Goal: Transaction & Acquisition: Purchase product/service

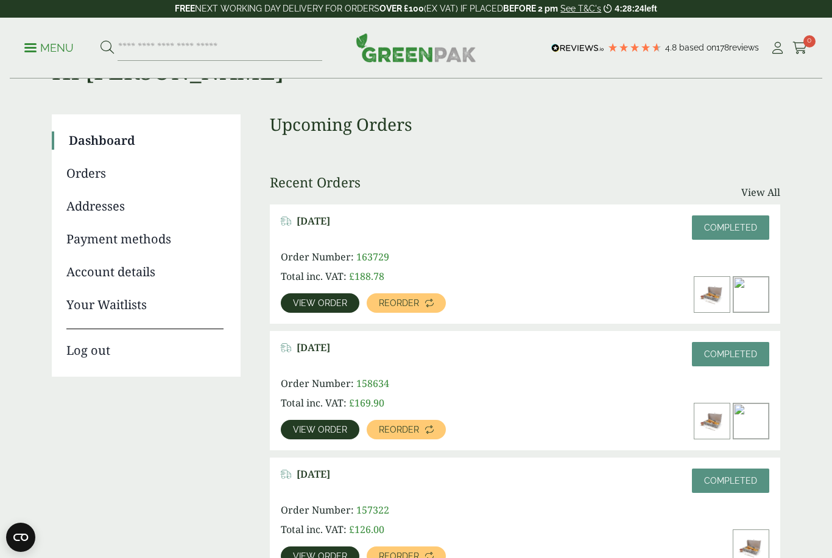
scroll to position [61, 0]
click at [323, 307] on span "View order" at bounding box center [320, 304] width 54 height 9
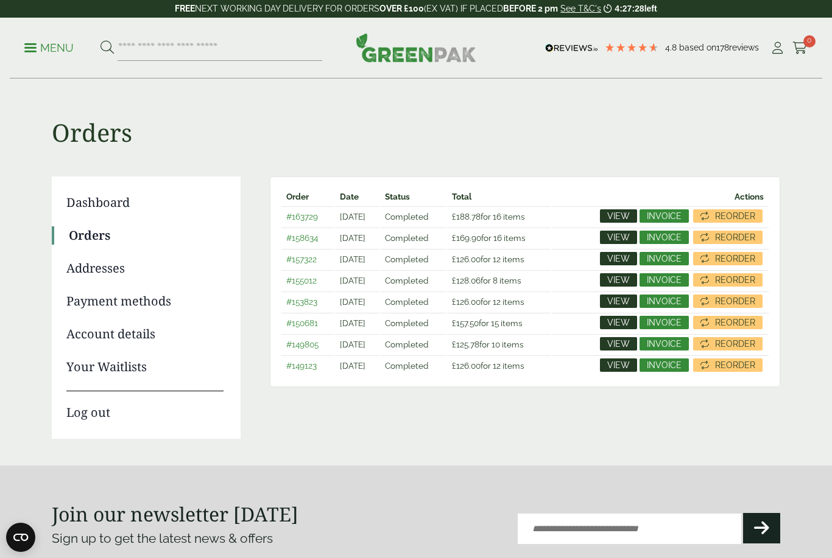
click at [622, 239] on span "View" at bounding box center [618, 237] width 23 height 9
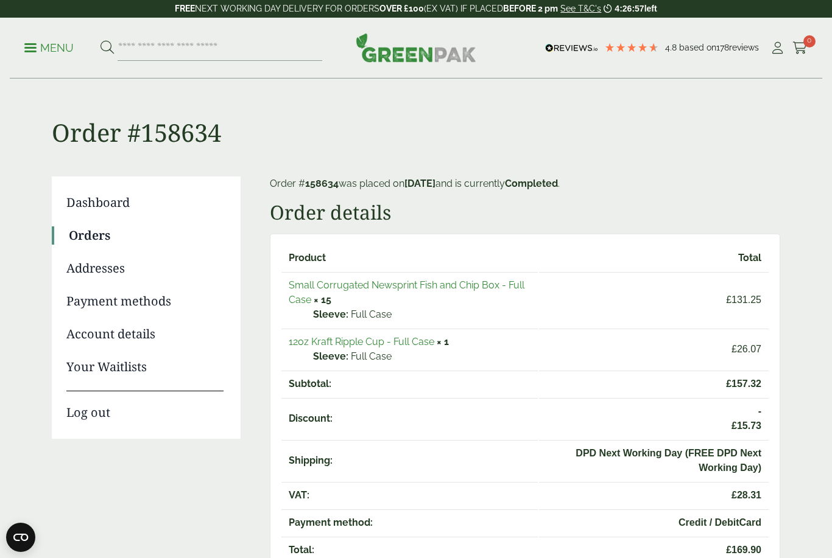
click at [33, 51] on link "Menu" at bounding box center [48, 47] width 49 height 12
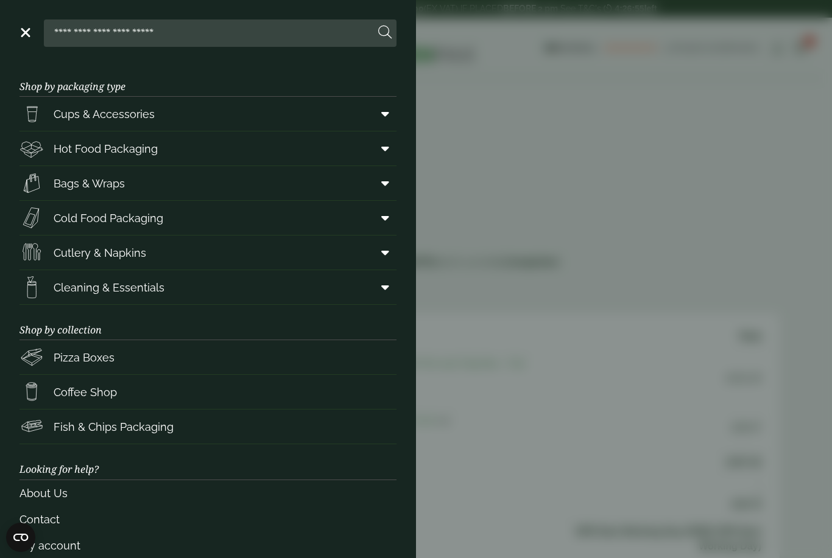
click at [563, 257] on aside "Close Shop by packaging type Cups & Accessories Hot Drink Paper Cups Smoothie C…" at bounding box center [416, 279] width 832 height 558
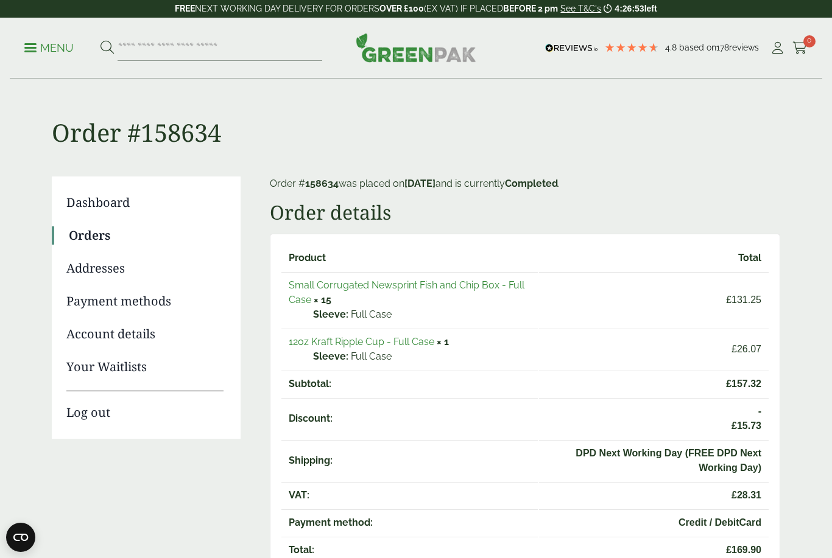
click at [96, 240] on link "Orders" at bounding box center [146, 235] width 155 height 18
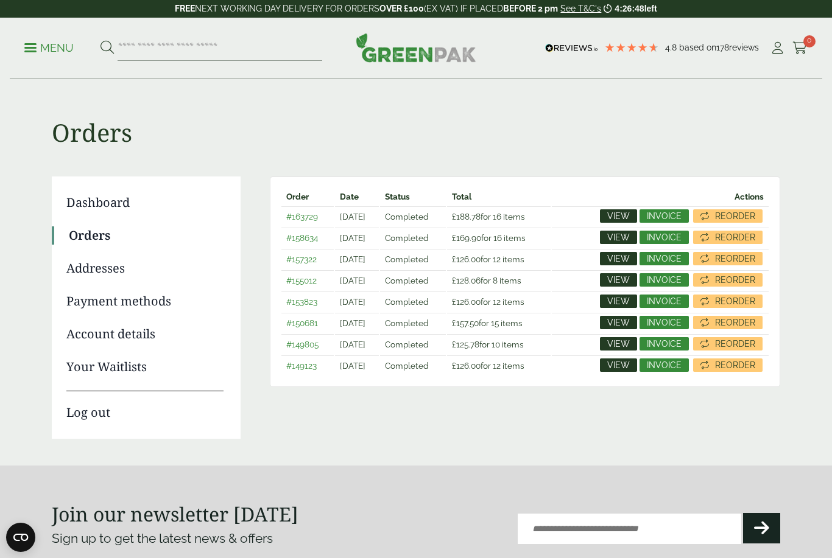
click at [617, 261] on span "View" at bounding box center [618, 258] width 23 height 9
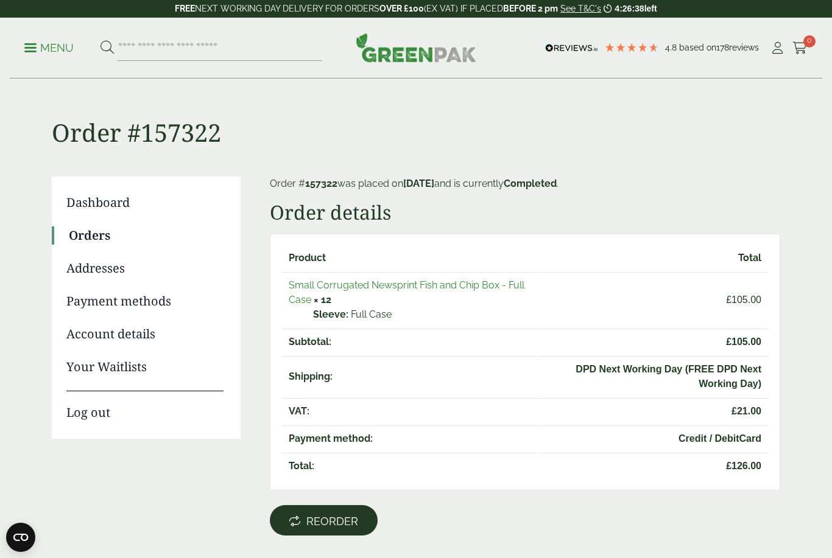
click at [348, 522] on span "Reorder" at bounding box center [332, 521] width 52 height 13
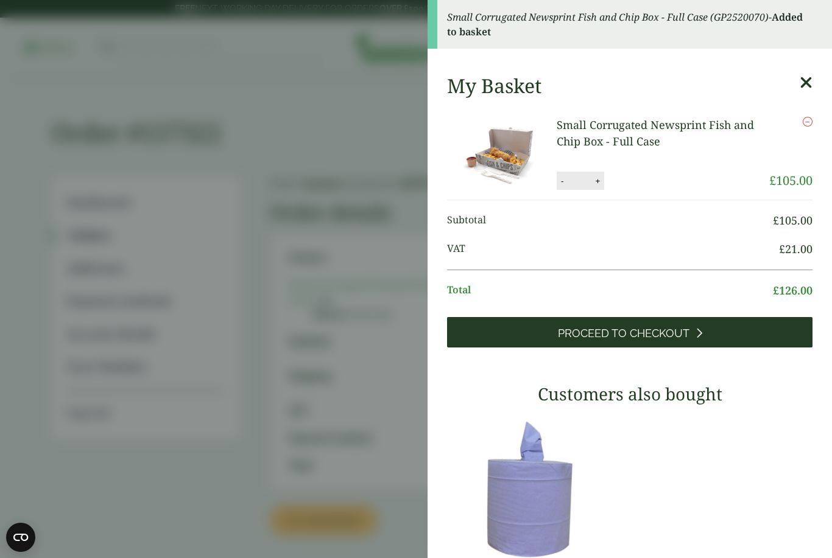
click at [660, 335] on span "Proceed to Checkout" at bounding box center [624, 333] width 132 height 13
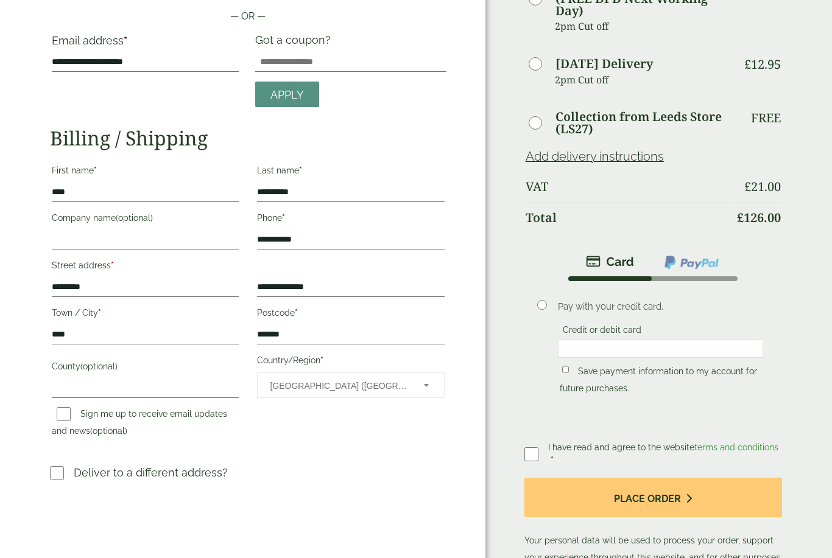
scroll to position [125, 0]
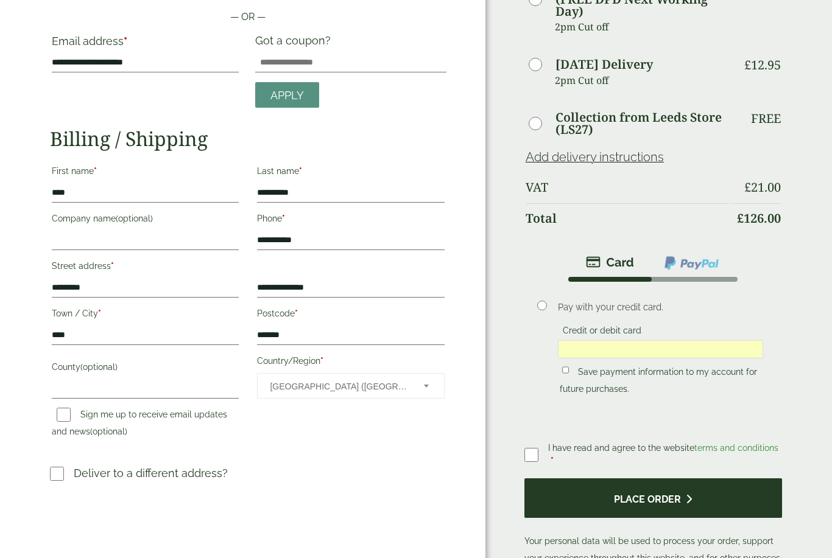
click at [692, 497] on button "Place order" at bounding box center [653, 499] width 258 height 40
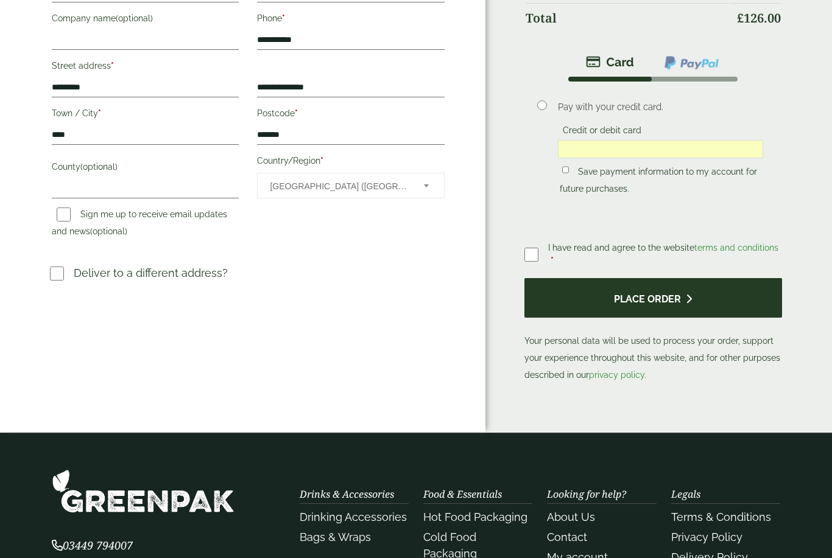
scroll to position [326, 0]
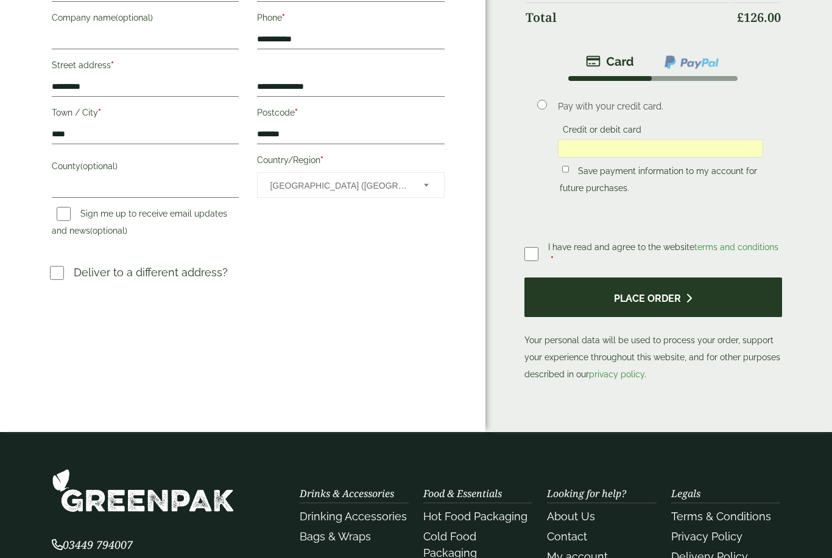
click at [675, 312] on button "Place order" at bounding box center [653, 298] width 258 height 40
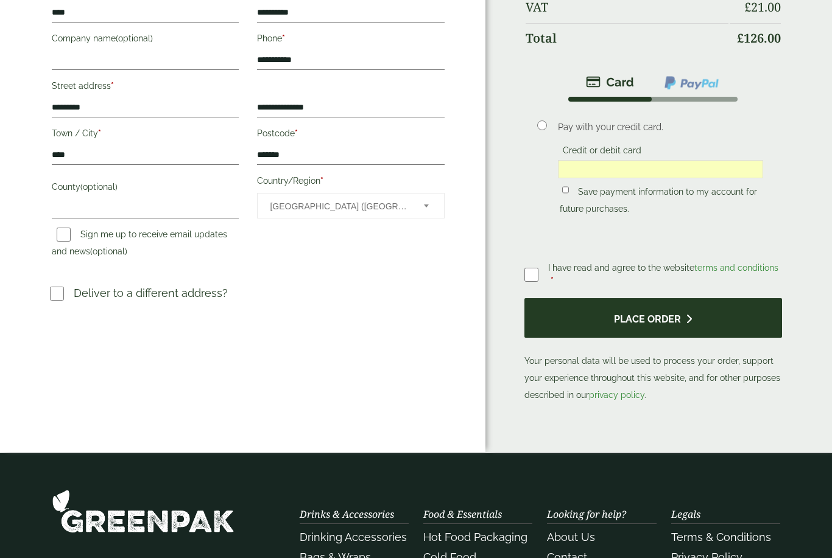
scroll to position [306, 0]
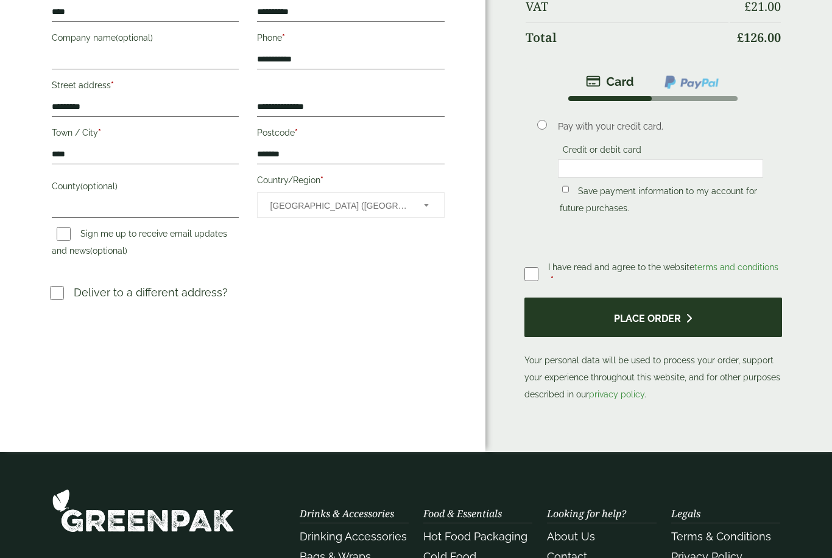
click at [663, 328] on button "Place order" at bounding box center [653, 318] width 258 height 40
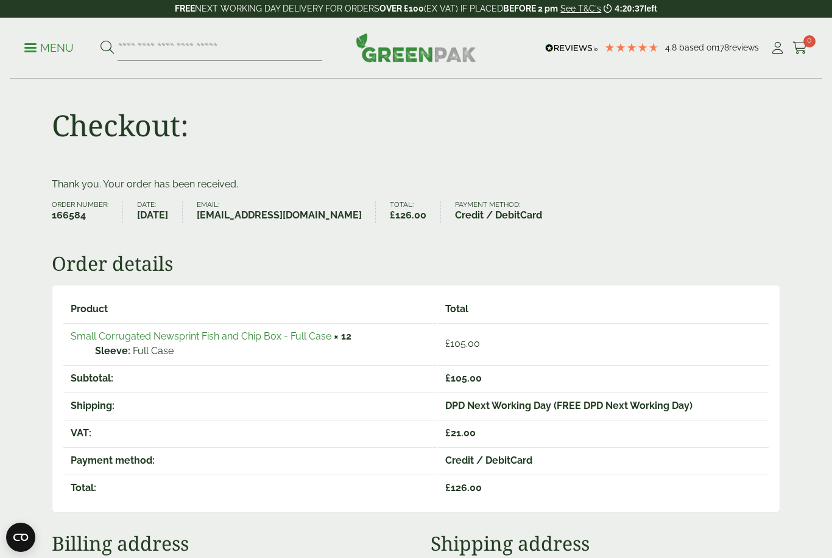
scroll to position [14, 0]
